Goal: Transaction & Acquisition: Purchase product/service

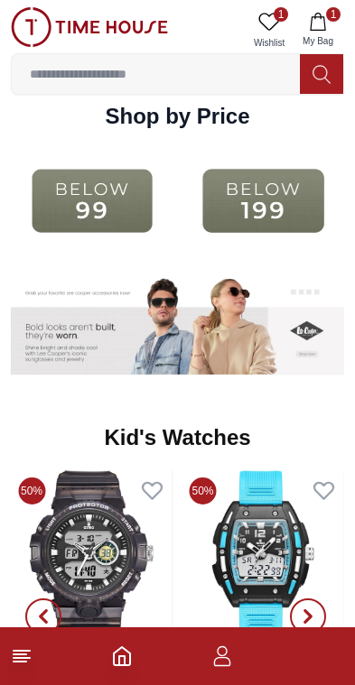
scroll to position [2171, 0]
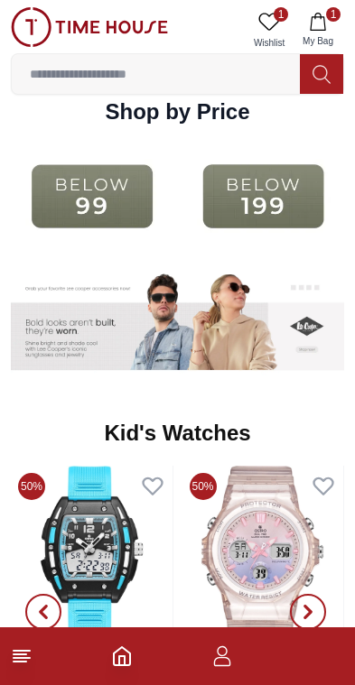
click at [87, 197] on img at bounding box center [92, 196] width 163 height 104
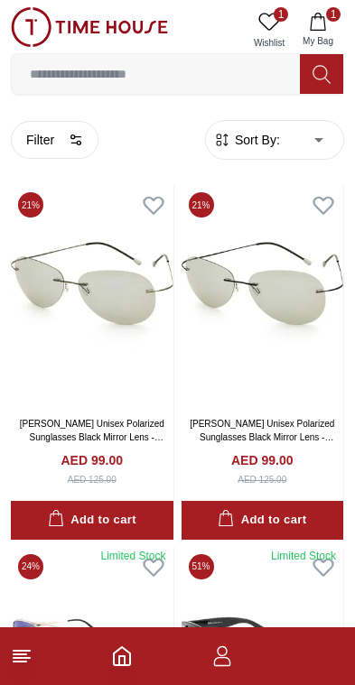
click at [42, 140] on button "Filter" at bounding box center [55, 140] width 88 height 38
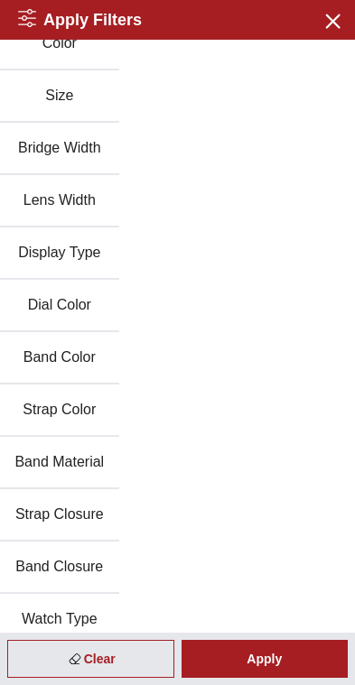
scroll to position [140, 0]
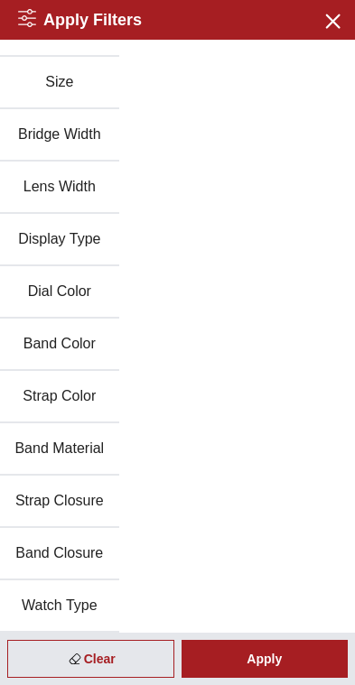
click at [81, 454] on button "Band Material" at bounding box center [59, 450] width 119 height 52
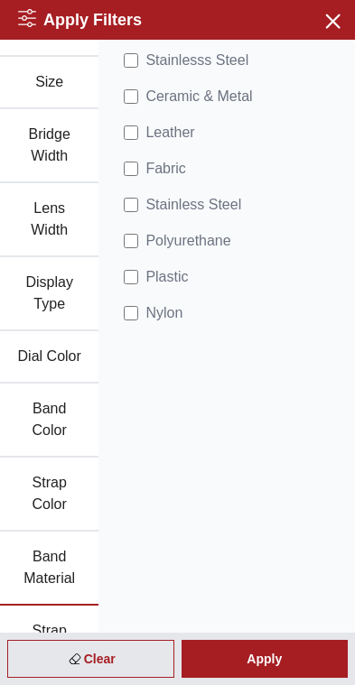
click at [284, 657] on div "Apply" at bounding box center [265, 659] width 167 height 38
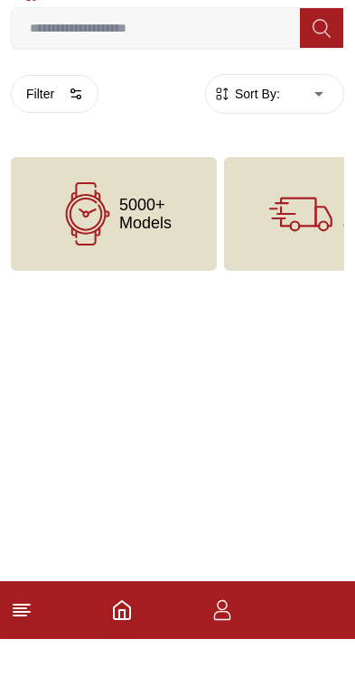
scroll to position [23, 0]
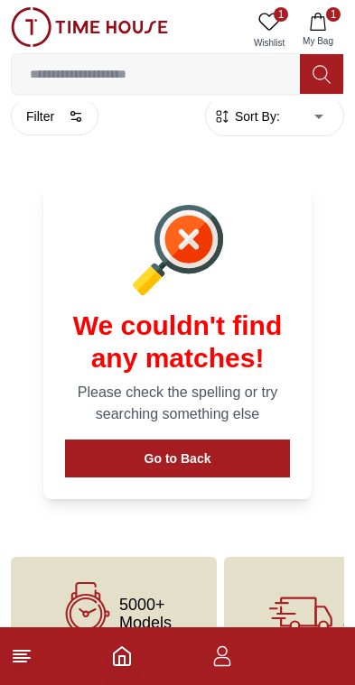
click at [37, 124] on button "Filter" at bounding box center [55, 117] width 88 height 38
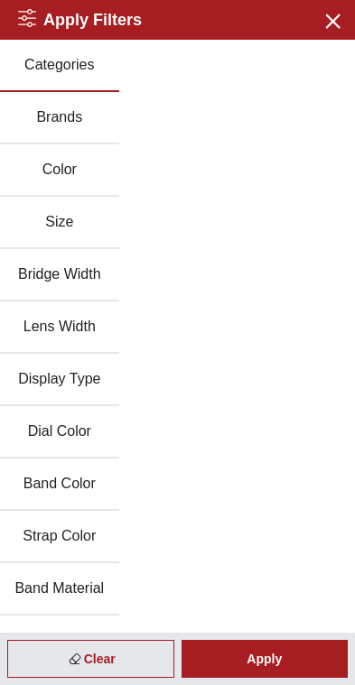
click at [87, 588] on button "Band Material" at bounding box center [59, 590] width 119 height 52
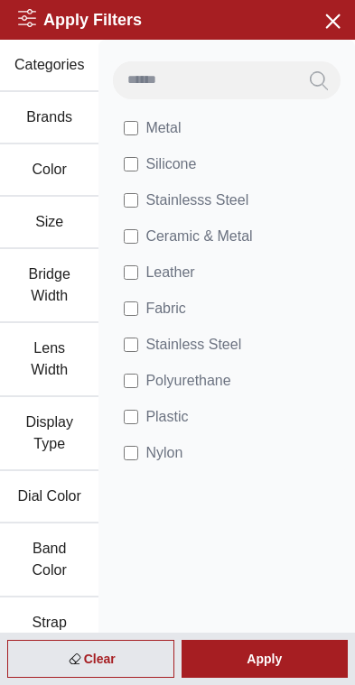
click at [275, 665] on div "Apply" at bounding box center [265, 659] width 167 height 38
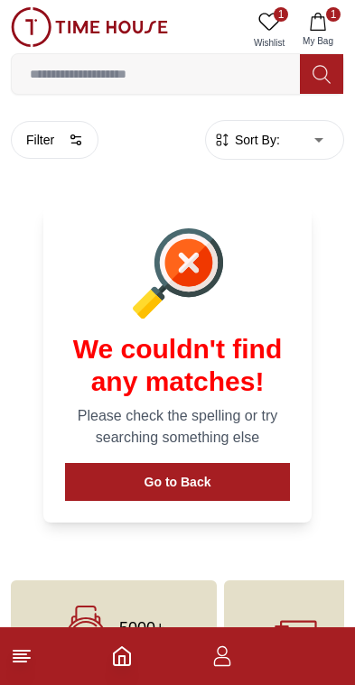
click at [93, 42] on img at bounding box center [89, 27] width 157 height 40
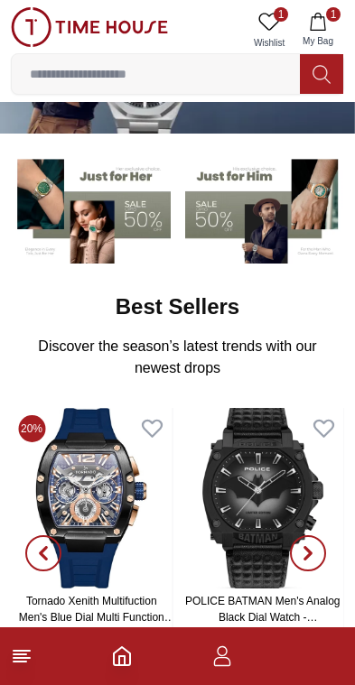
scroll to position [95, 0]
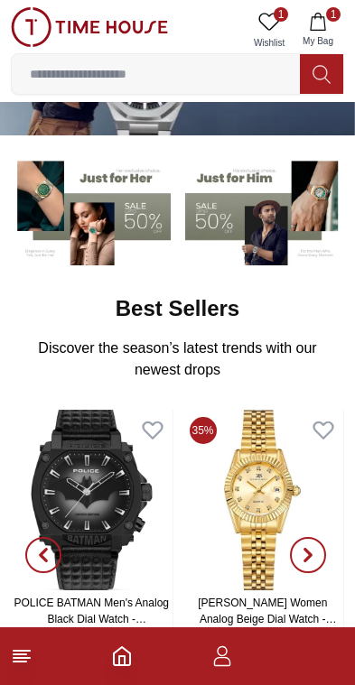
click at [346, 675] on footer "1" at bounding box center [177, 657] width 355 height 58
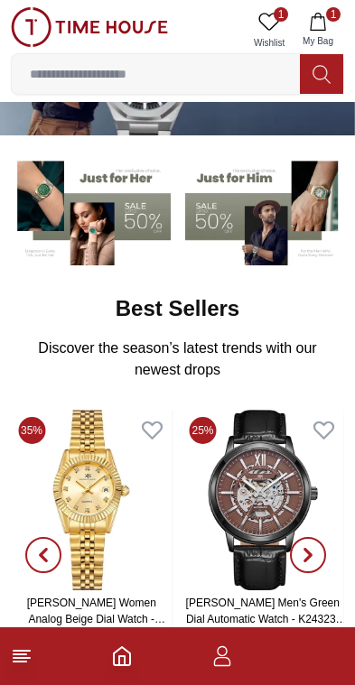
click at [114, 661] on icon "Home" at bounding box center [122, 657] width 16 height 18
click at [114, 656] on icon "Home" at bounding box center [122, 657] width 16 height 18
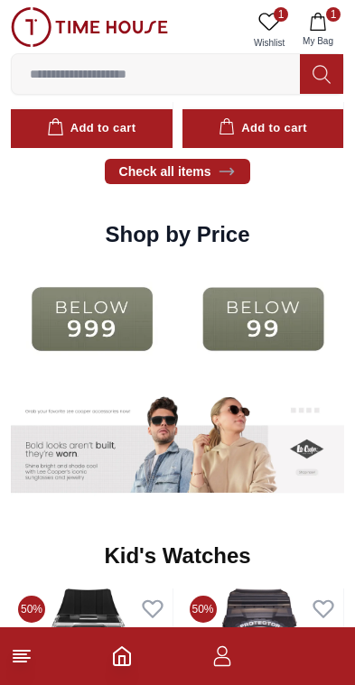
scroll to position [2045, 0]
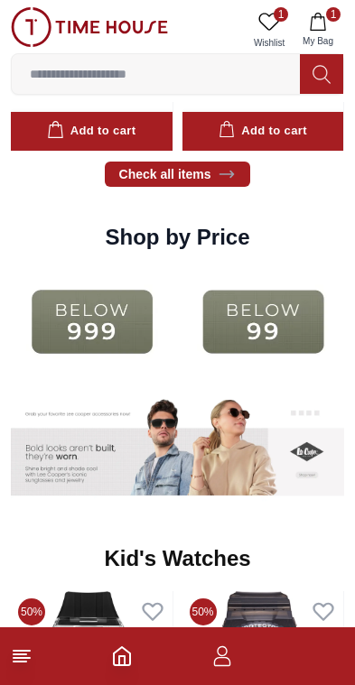
click at [270, 313] on img at bounding box center [263, 322] width 163 height 104
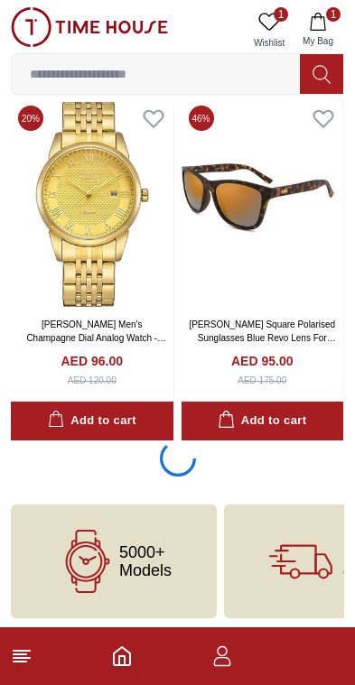
scroll to position [3252, 0]
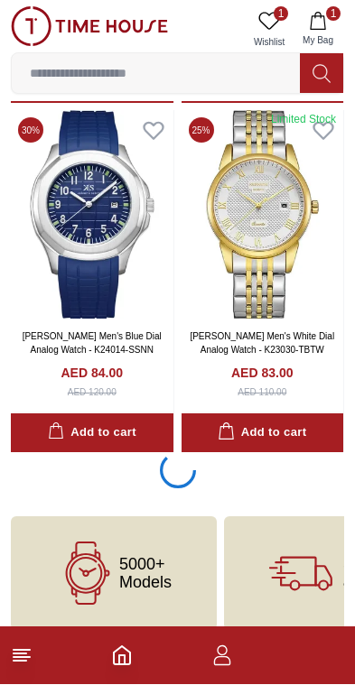
scroll to position [10236, 0]
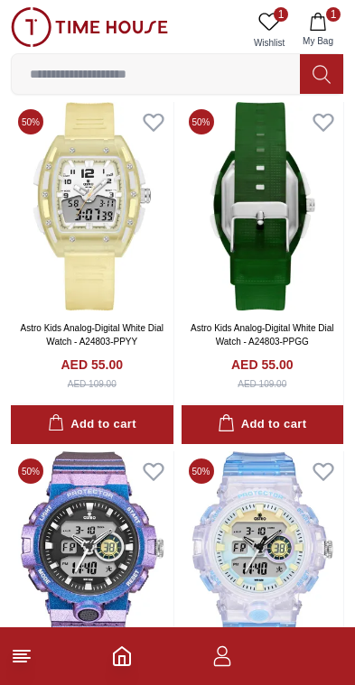
scroll to position [16834, 0]
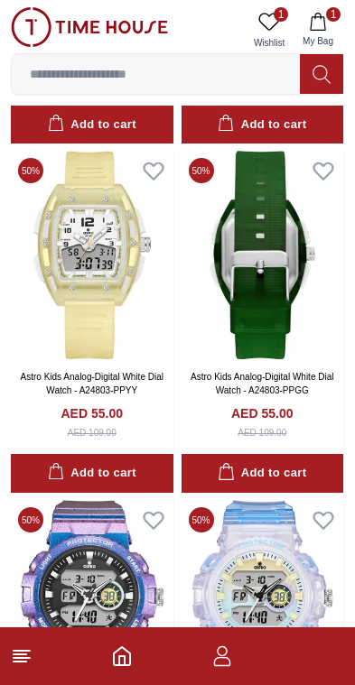
click at [125, 666] on polyline "Home" at bounding box center [121, 661] width 5 height 9
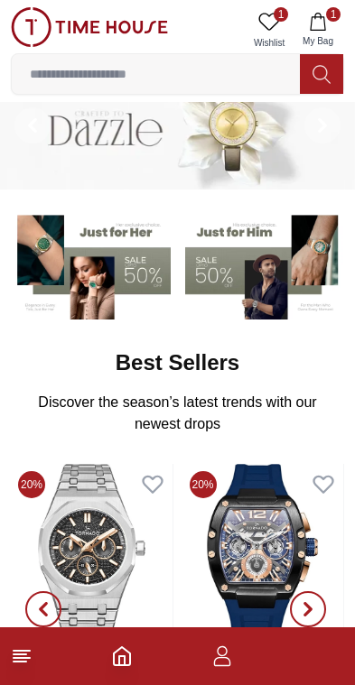
scroll to position [42, 0]
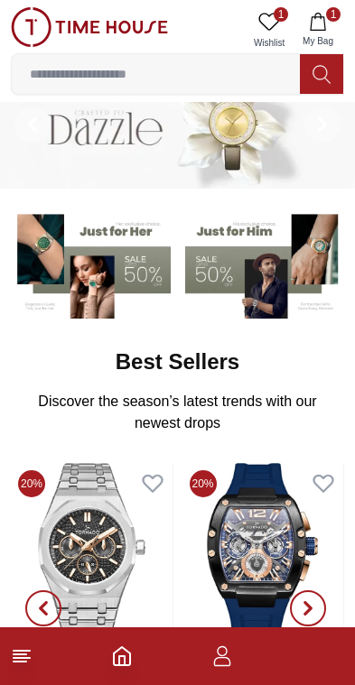
click at [21, 660] on icon at bounding box center [22, 657] width 22 height 22
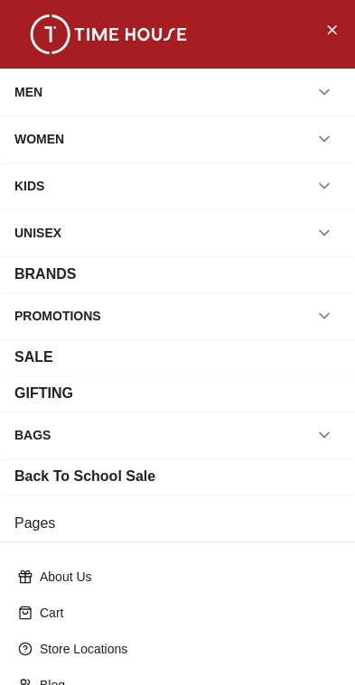
click at [30, 101] on div "MEN" at bounding box center [28, 92] width 28 height 33
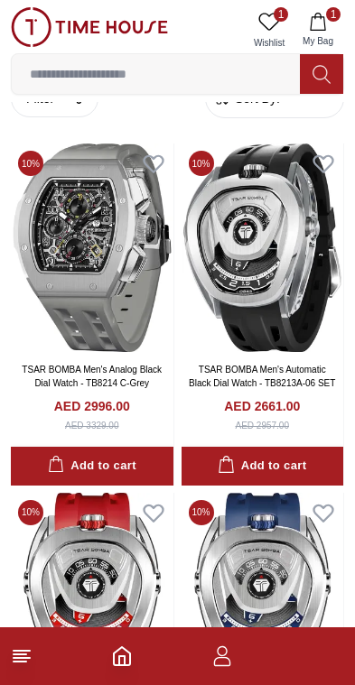
click at [35, 113] on button "Filter" at bounding box center [55, 98] width 88 height 38
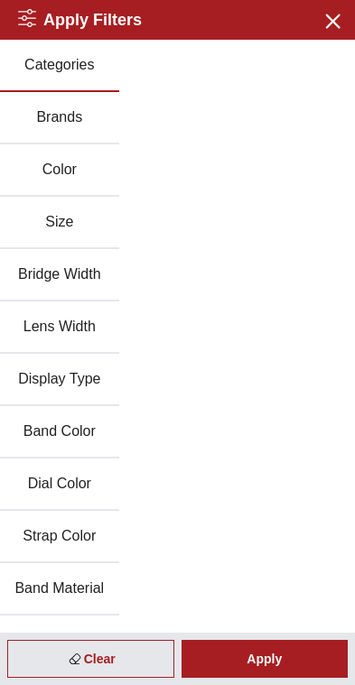
click at [26, 128] on button "Brands" at bounding box center [59, 118] width 119 height 52
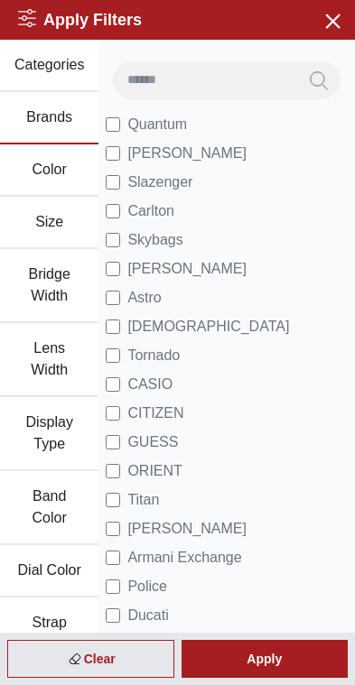
click at [126, 178] on label "Slazenger" at bounding box center [149, 183] width 87 height 22
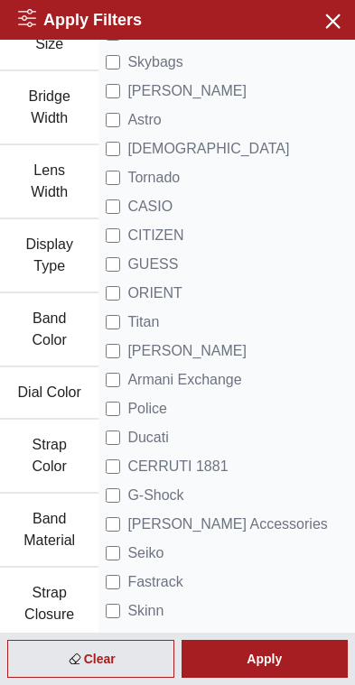
scroll to position [183, 0]
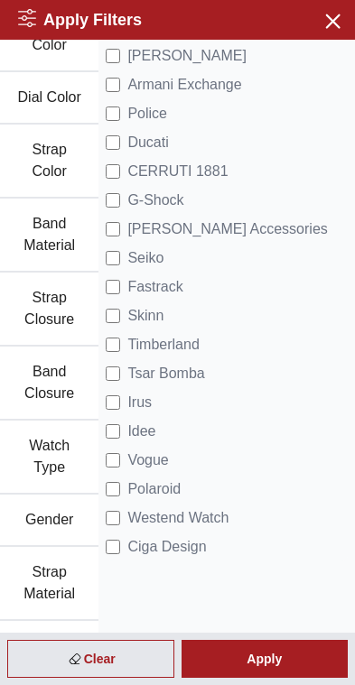
scroll to position [485, 0]
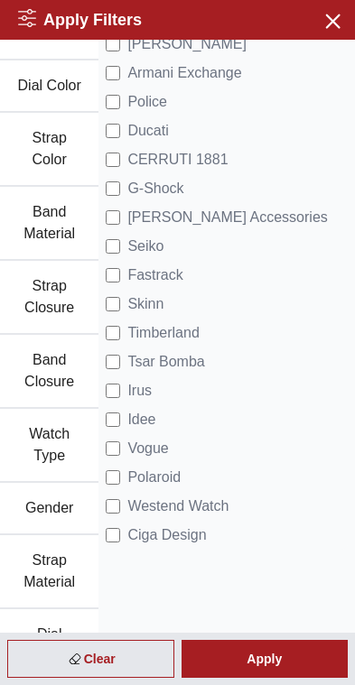
click at [191, 332] on span "Timberland" at bounding box center [162, 333] width 71 height 22
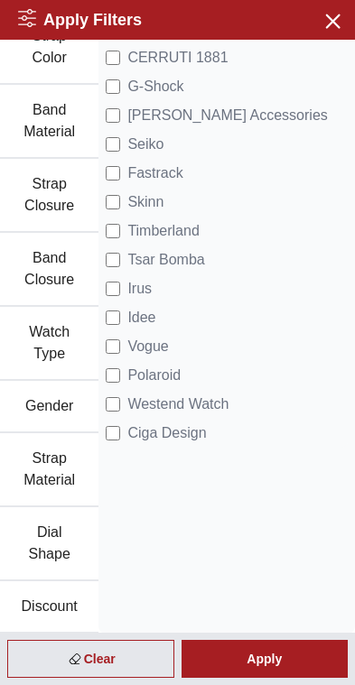
scroll to position [590, 0]
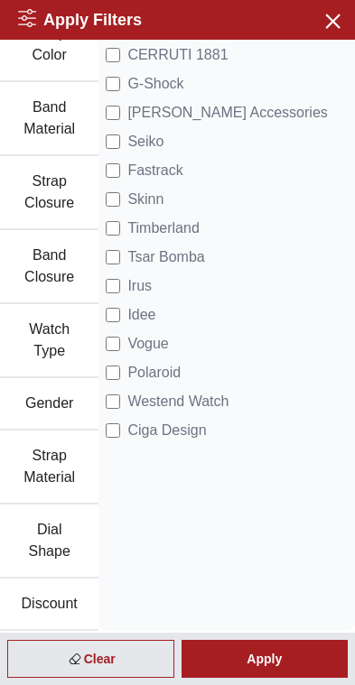
click at [29, 126] on button "Band Material" at bounding box center [49, 119] width 98 height 74
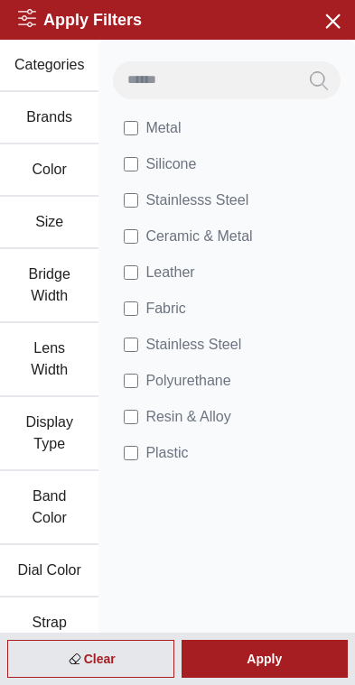
scroll to position [0, 0]
click at [49, 116] on button "Brands" at bounding box center [49, 118] width 98 height 52
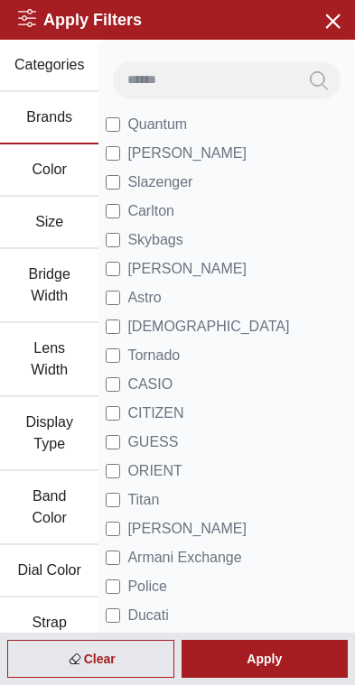
click at [305, 663] on div "Apply" at bounding box center [265, 659] width 167 height 38
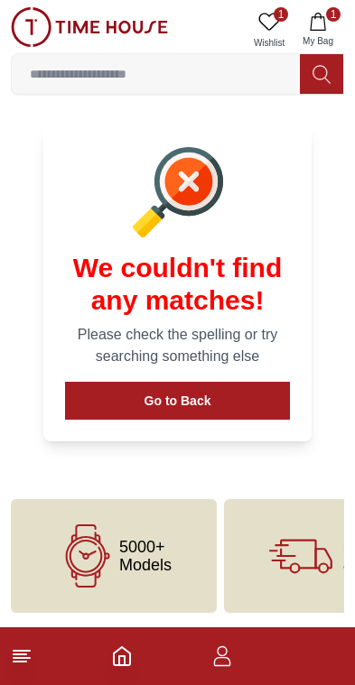
scroll to position [81, 0]
click at [212, 405] on button "Go to Back" at bounding box center [177, 401] width 225 height 38
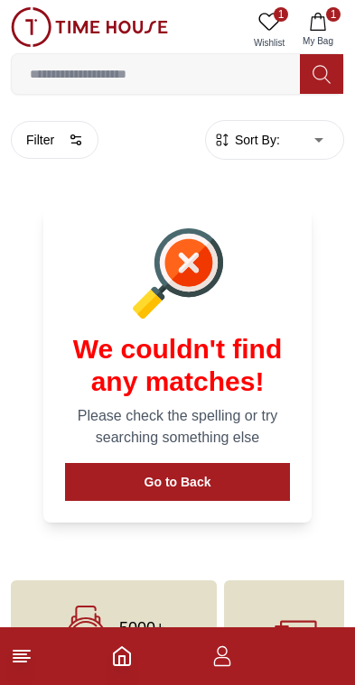
click at [125, 658] on polyline "Home" at bounding box center [121, 661] width 5 height 9
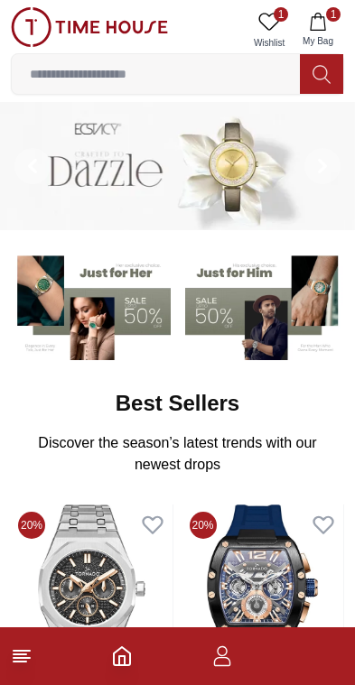
click at [17, 666] on icon at bounding box center [22, 657] width 22 height 22
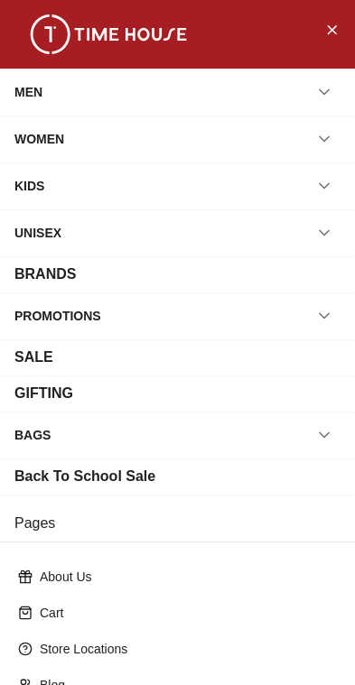
click at [39, 135] on div "WOMEN" at bounding box center [39, 139] width 50 height 33
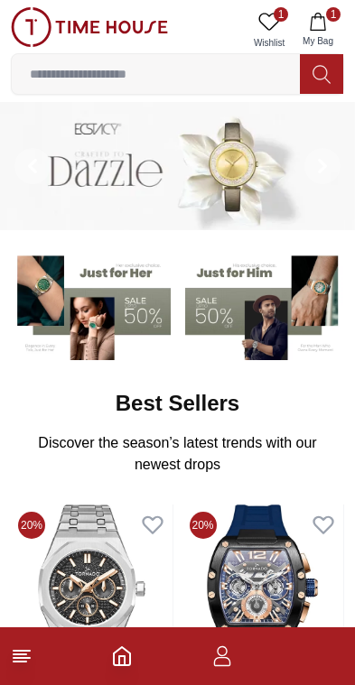
click at [29, 657] on icon at bounding box center [22, 657] width 22 height 22
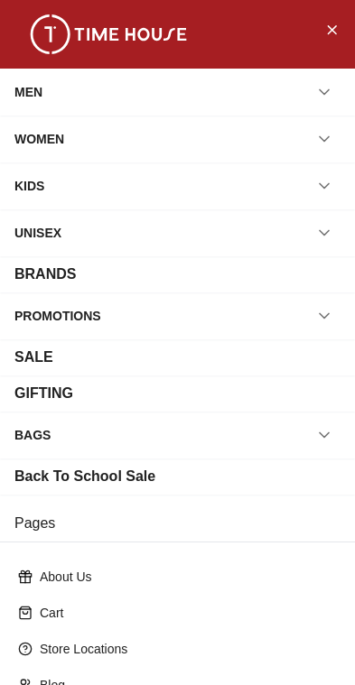
click at [41, 93] on div "MEN" at bounding box center [28, 92] width 28 height 33
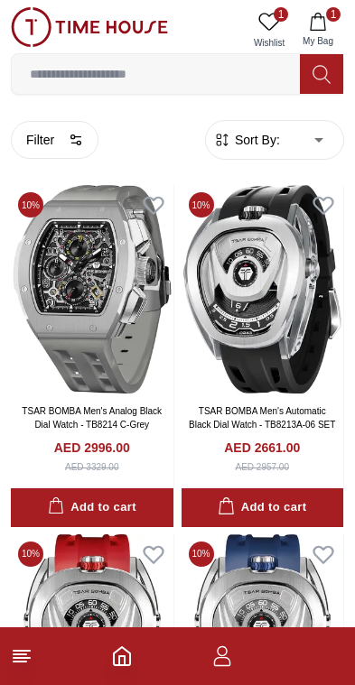
click at [47, 659] on footer "1" at bounding box center [177, 657] width 355 height 58
click at [47, 149] on button "Filter" at bounding box center [55, 140] width 88 height 38
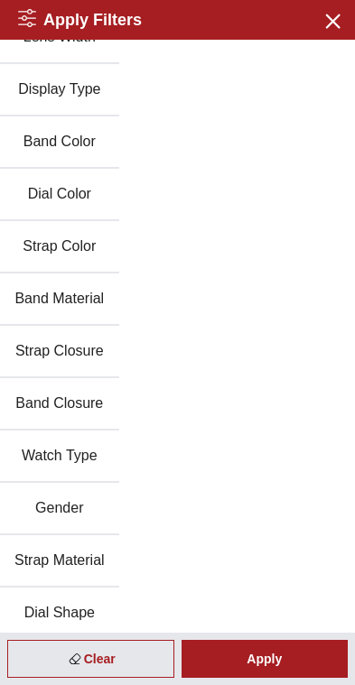
scroll to position [293, 0]
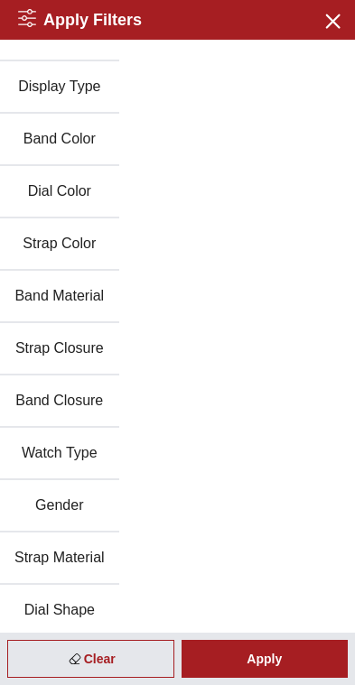
click at [100, 303] on button "Band Material" at bounding box center [59, 297] width 119 height 52
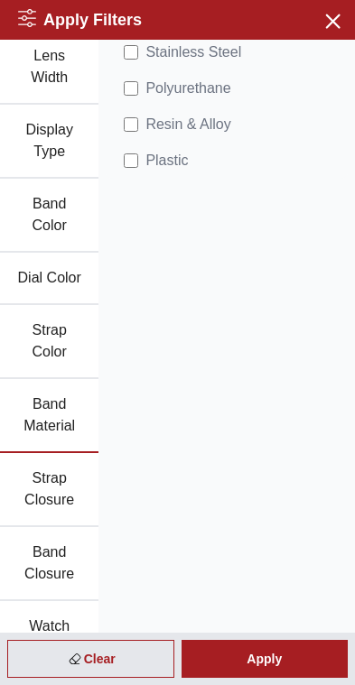
click at [287, 666] on div "Apply" at bounding box center [265, 659] width 167 height 38
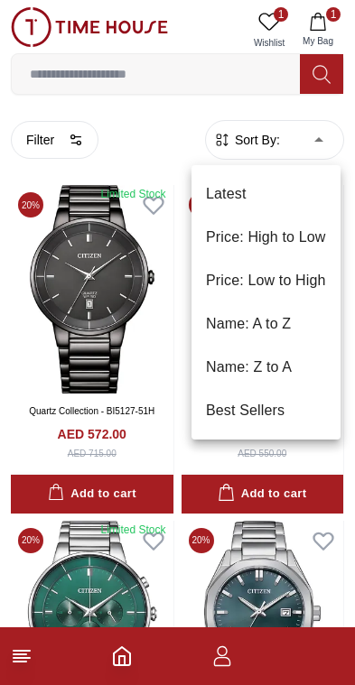
click at [303, 279] on li "Price: Low to High" at bounding box center [265, 280] width 149 height 43
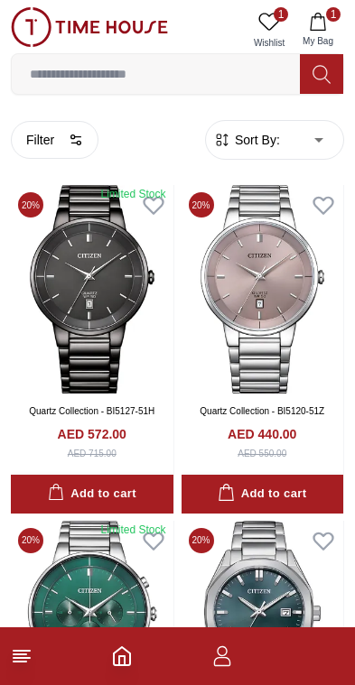
type input "*"
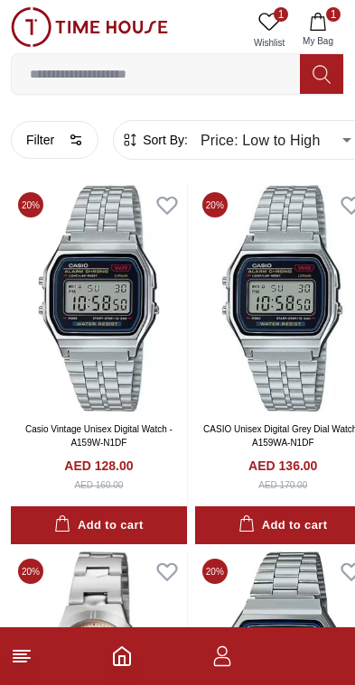
click at [38, 128] on button "Filter" at bounding box center [55, 140] width 88 height 38
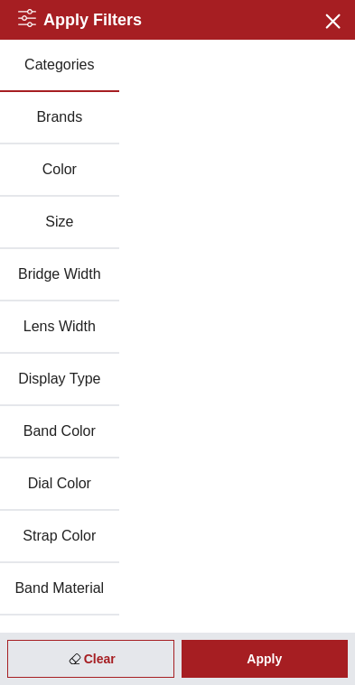
click at [43, 126] on button "Brands" at bounding box center [59, 118] width 119 height 52
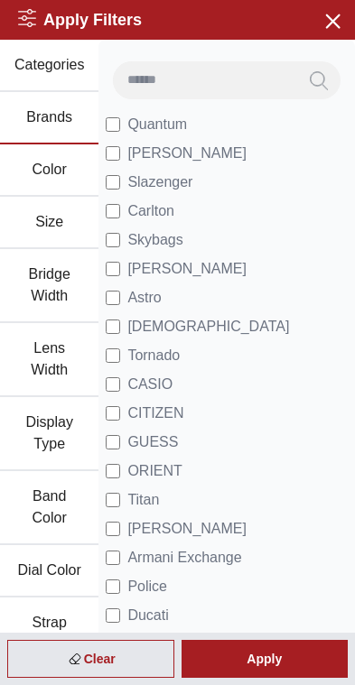
click at [273, 664] on div "Apply" at bounding box center [265, 659] width 167 height 38
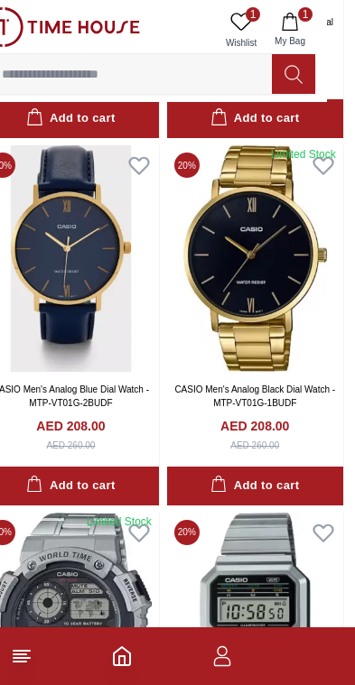
scroll to position [2606, 28]
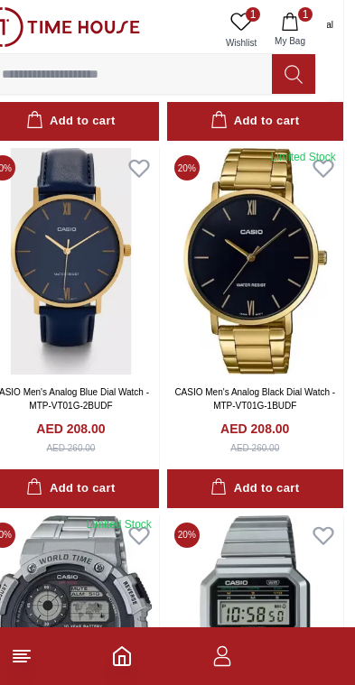
click at [62, 79] on input at bounding box center [128, 74] width 288 height 36
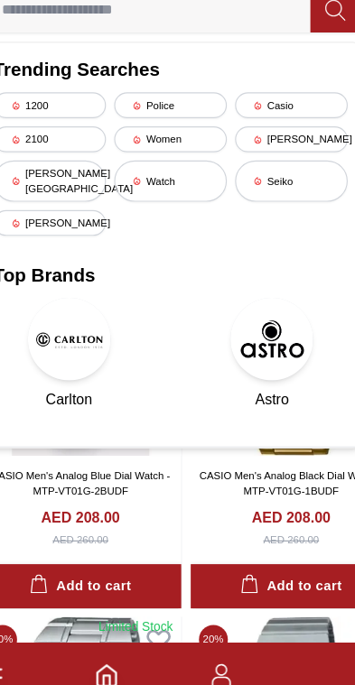
scroll to position [2517, 28]
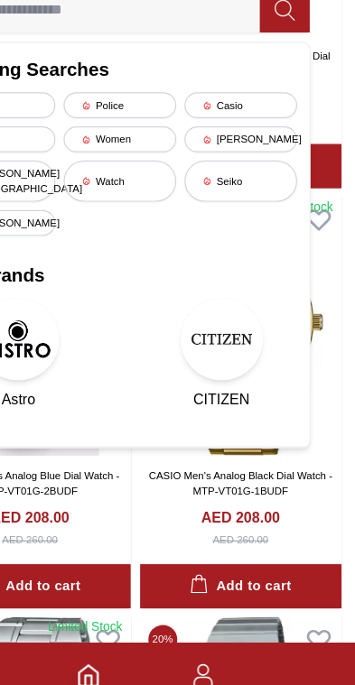
click at [225, 176] on div "[PERSON_NAME]" at bounding box center [255, 187] width 98 height 23
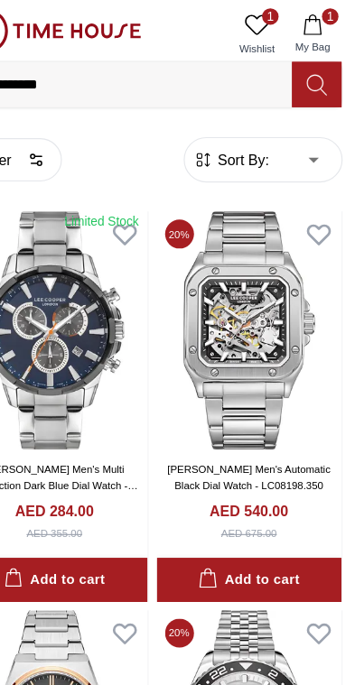
click at [47, 69] on input "**********" at bounding box center [156, 74] width 288 height 36
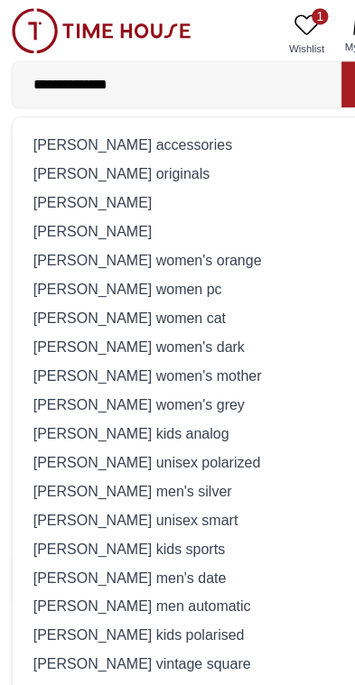
type input "**********"
click at [84, 151] on div "[PERSON_NAME] originals" at bounding box center [178, 151] width 310 height 25
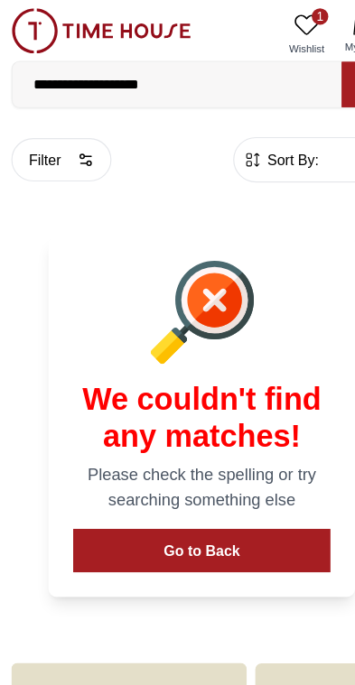
click at [204, 83] on input "**********" at bounding box center [156, 74] width 288 height 36
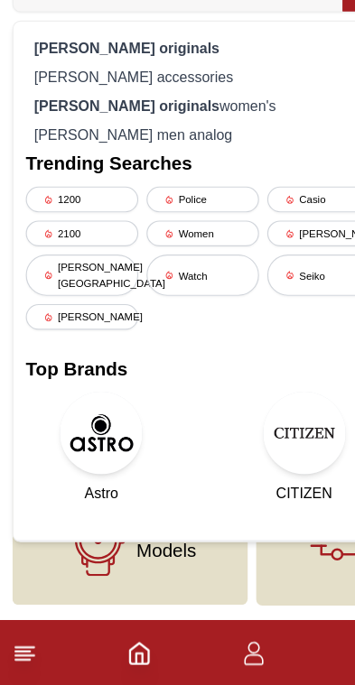
scroll to position [81, 0]
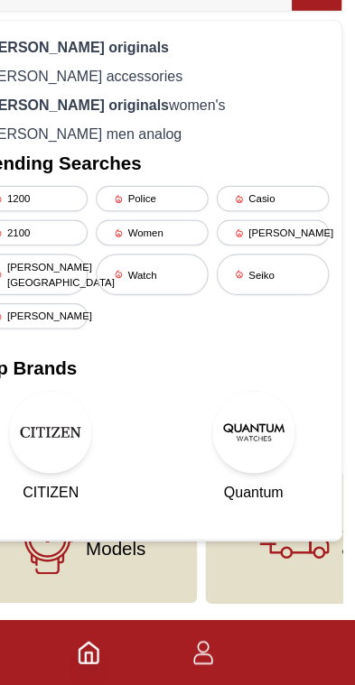
click at [253, 277] on div "[PERSON_NAME]" at bounding box center [283, 288] width 98 height 23
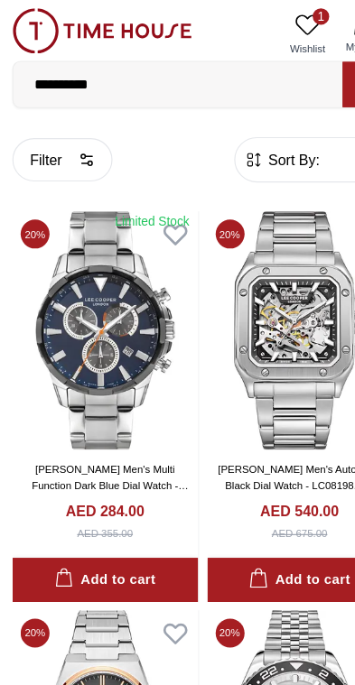
click at [40, 134] on button "Filter" at bounding box center [55, 140] width 88 height 38
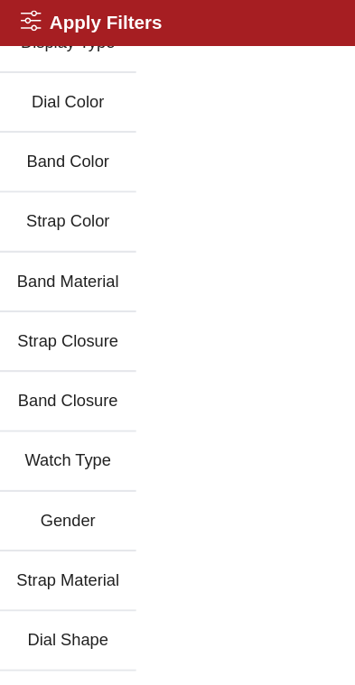
scroll to position [349, 0]
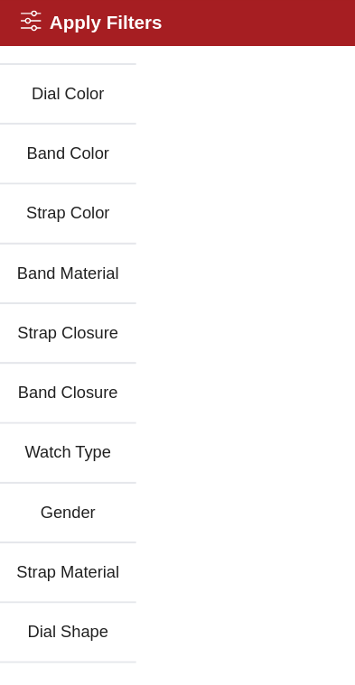
click at [25, 248] on button "Band Material" at bounding box center [59, 240] width 119 height 52
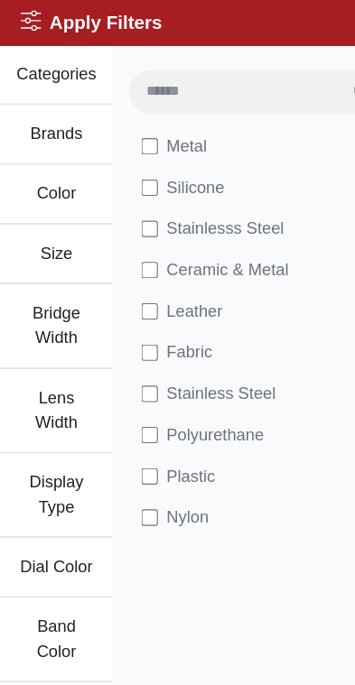
scroll to position [0, 0]
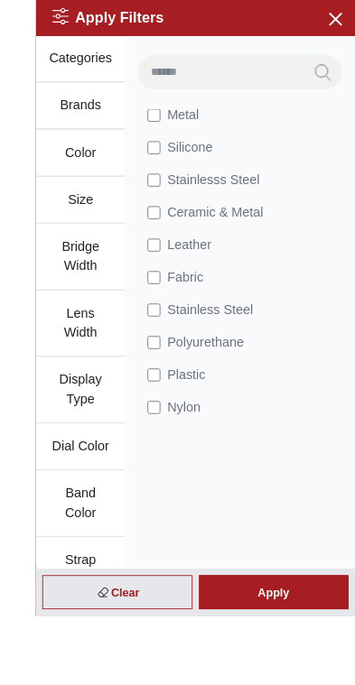
scroll to position [1381, 0]
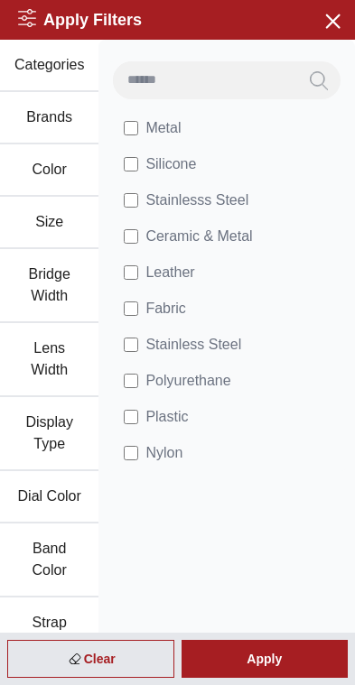
click at [286, 656] on div "Apply" at bounding box center [265, 659] width 167 height 38
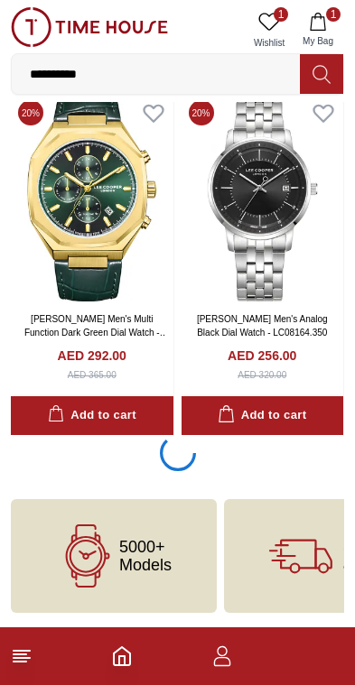
scroll to position [3228, 0]
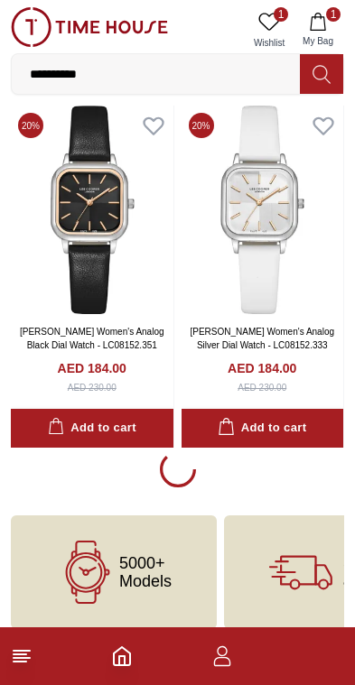
scroll to position [10185, 0]
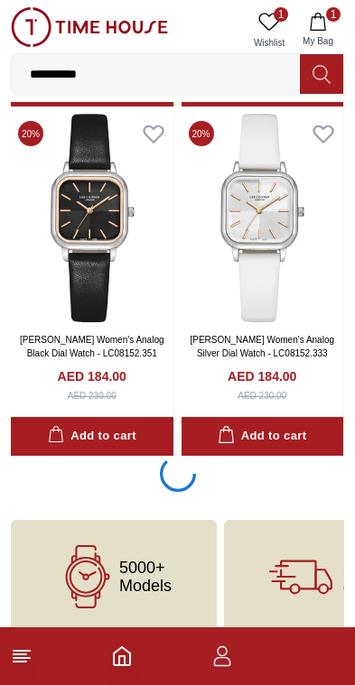
click at [135, 559] on span "5000+ Models" at bounding box center [145, 577] width 52 height 36
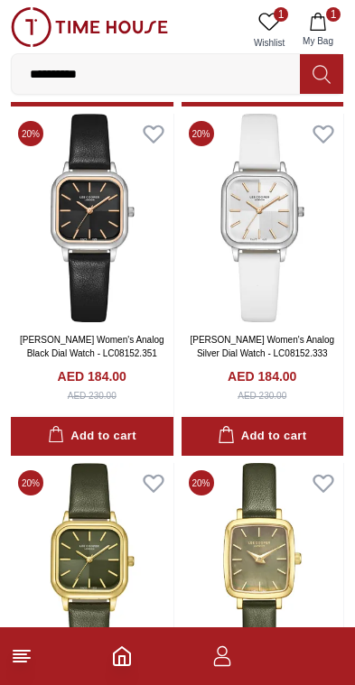
click at [111, 564] on img at bounding box center [92, 567] width 163 height 209
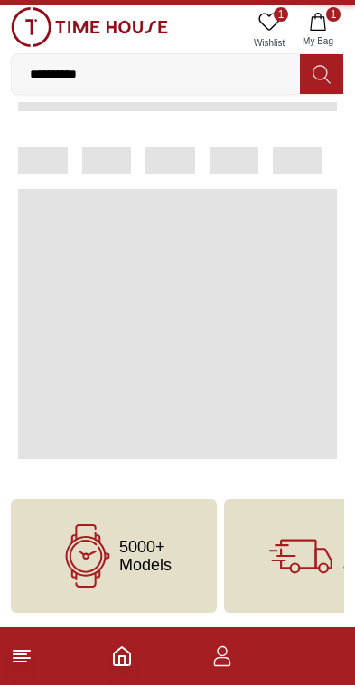
scroll to position [730, 0]
